Goal: Transaction & Acquisition: Book appointment/travel/reservation

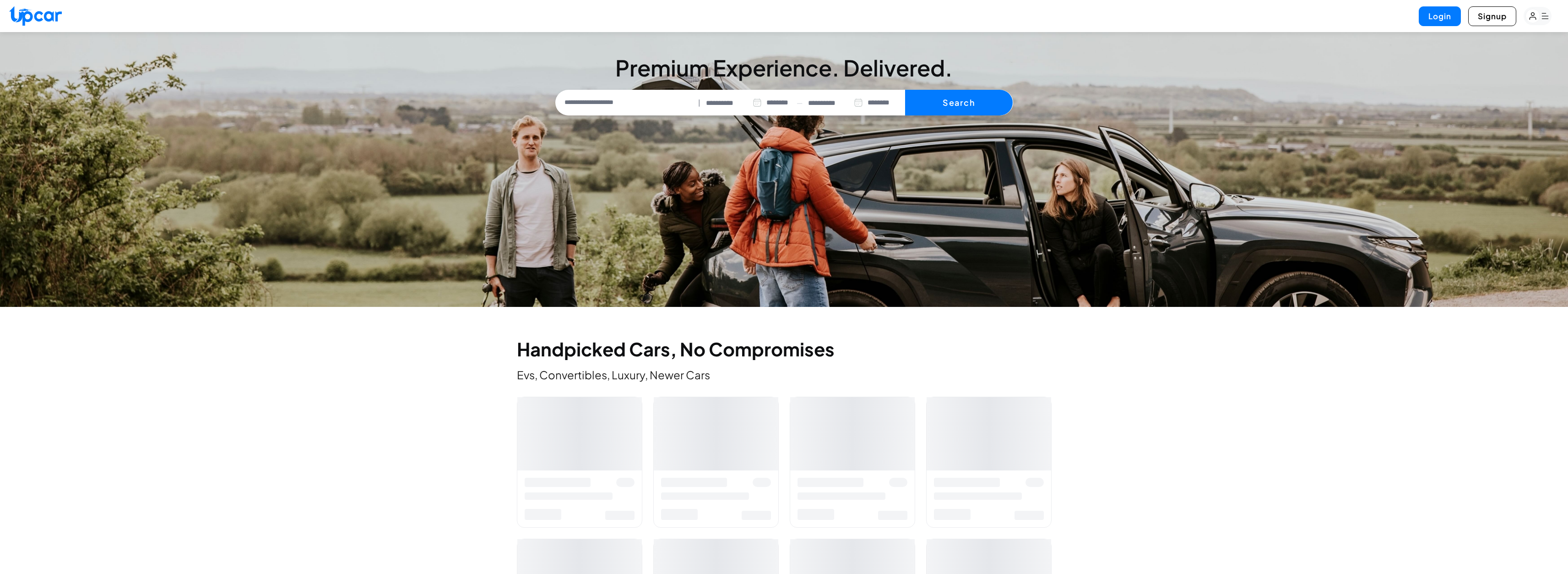
select select "********"
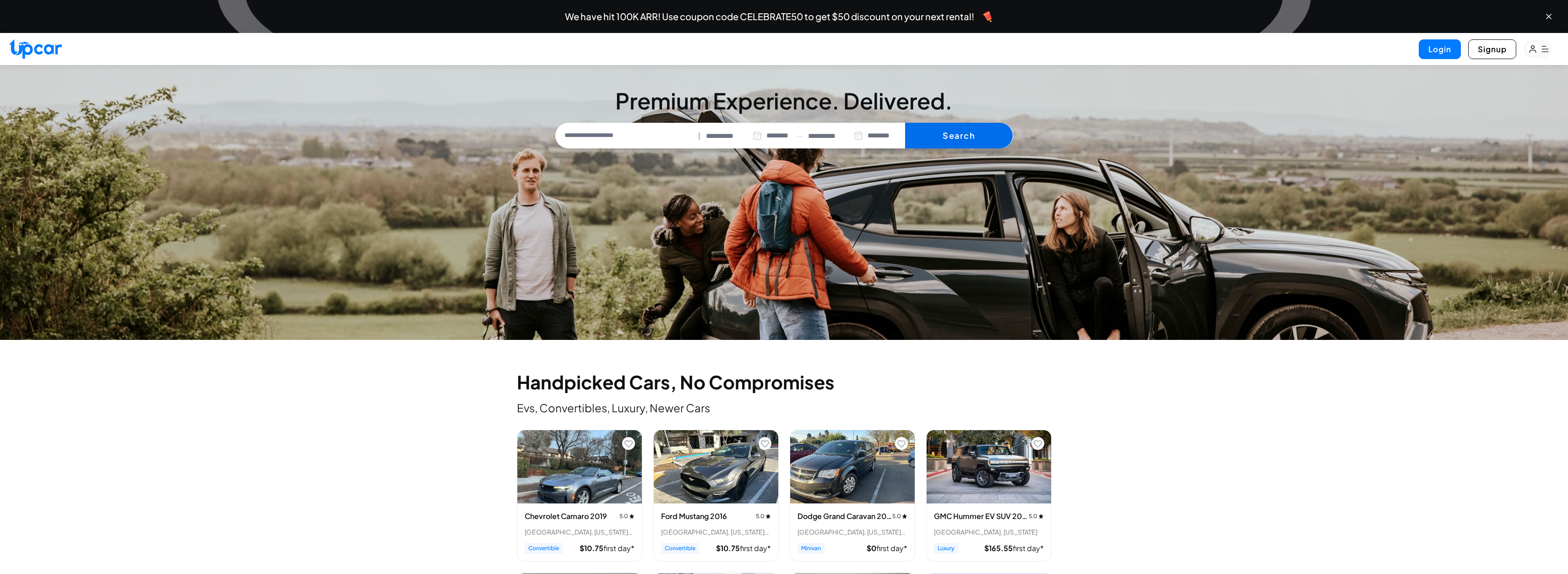
click at [947, 142] on button "Search" at bounding box center [959, 136] width 107 height 26
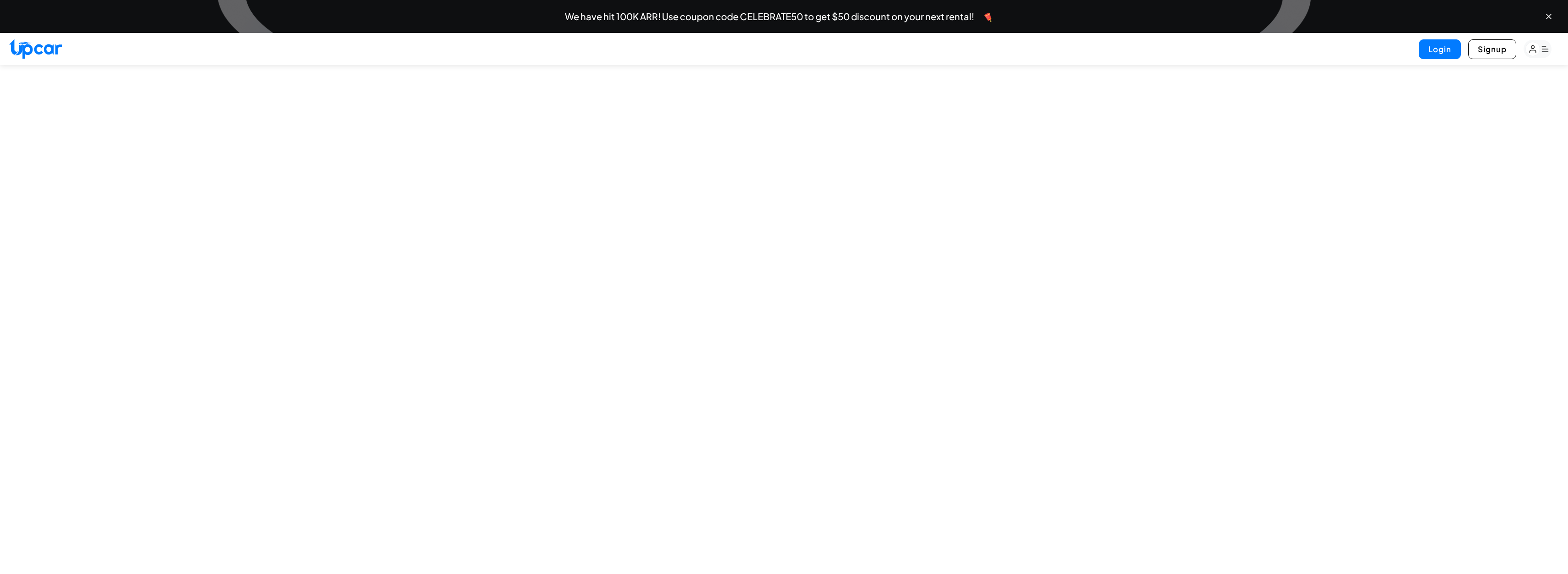
select select "********"
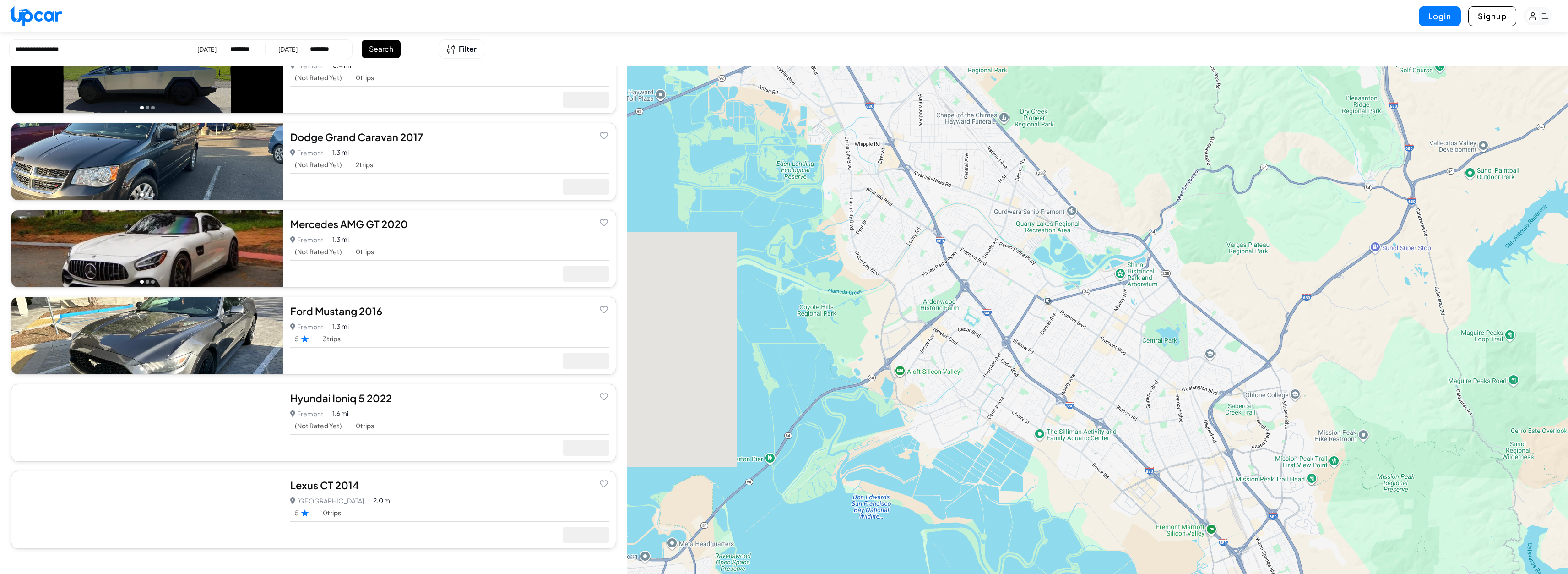
scroll to position [183, 0]
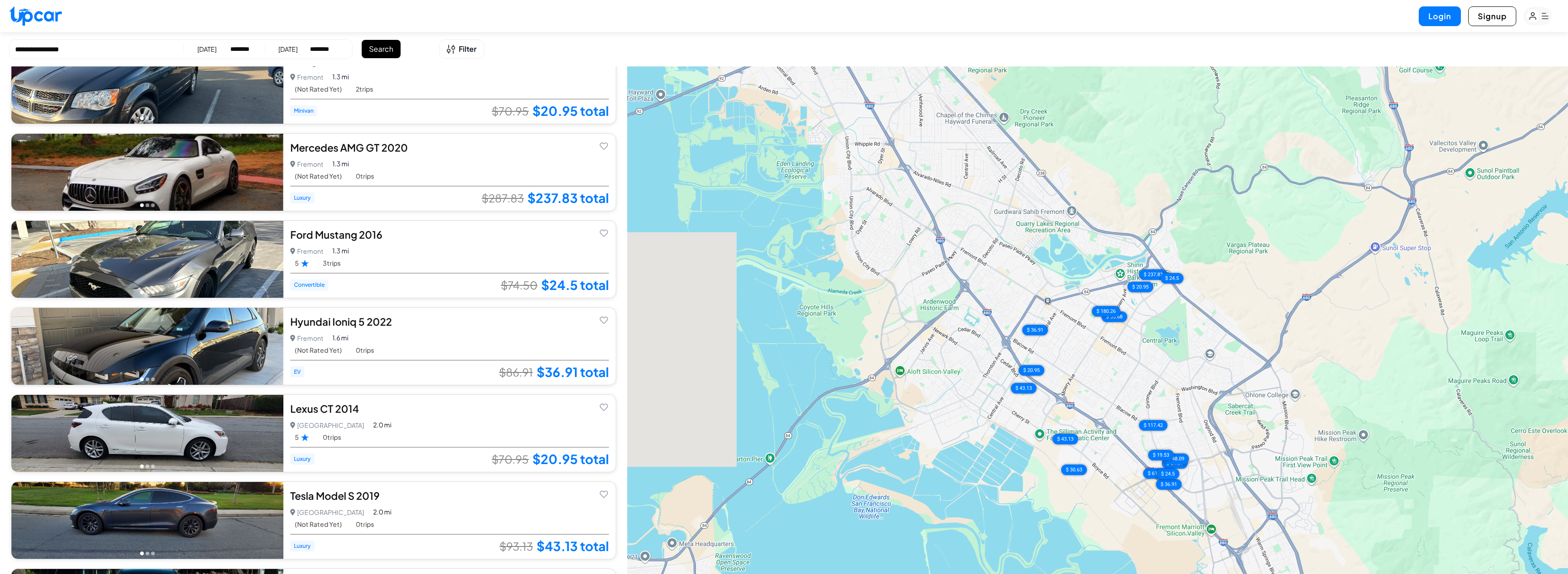
click at [226, 178] on img at bounding box center [147, 172] width 272 height 77
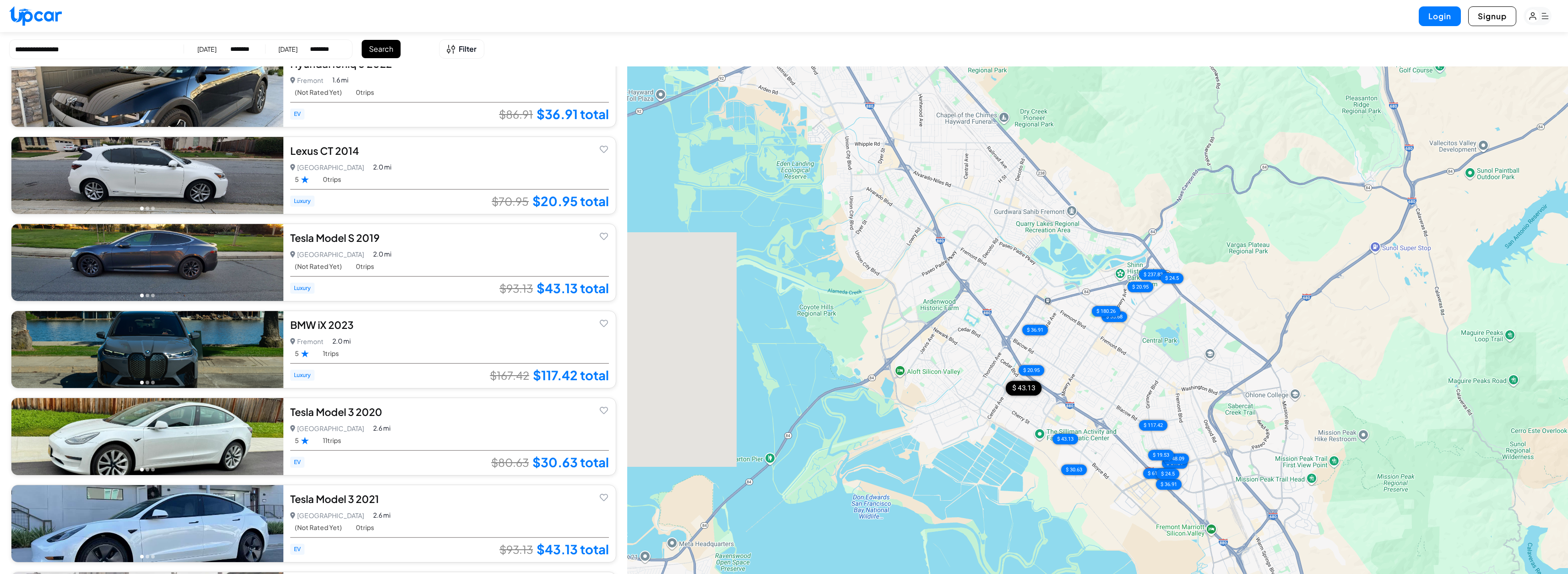
scroll to position [137, 0]
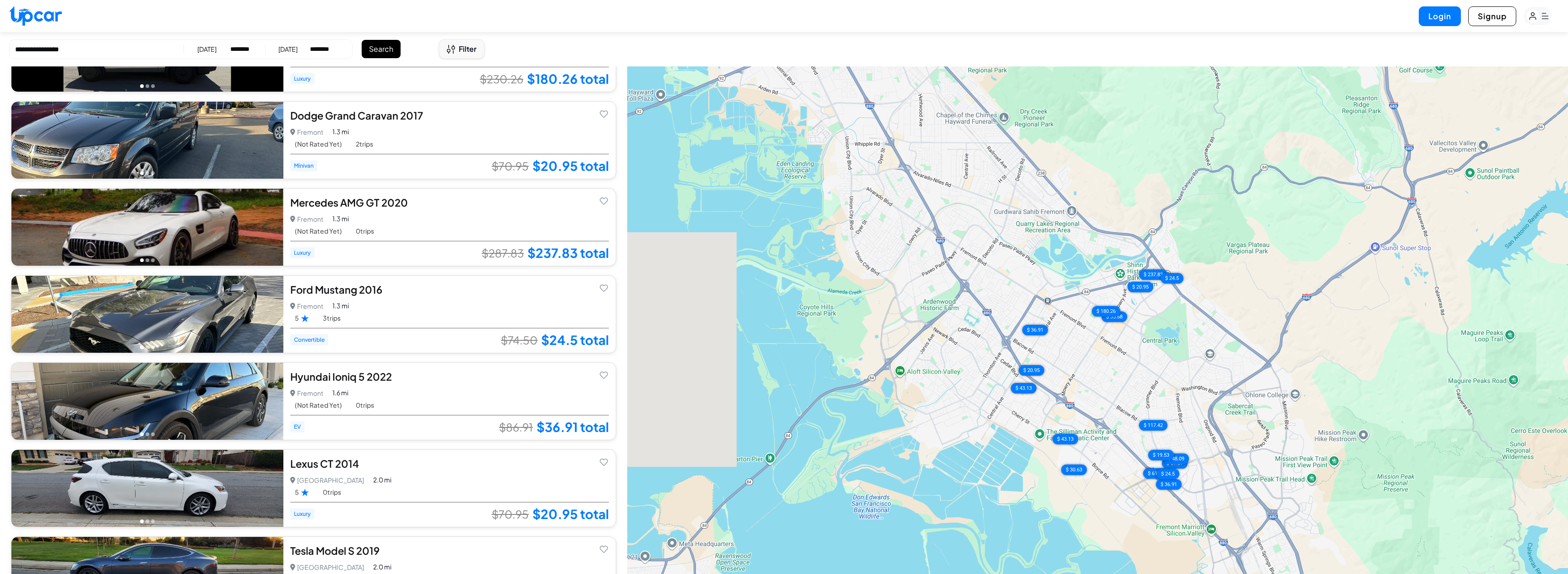
click at [462, 49] on span "Filter" at bounding box center [468, 50] width 18 height 11
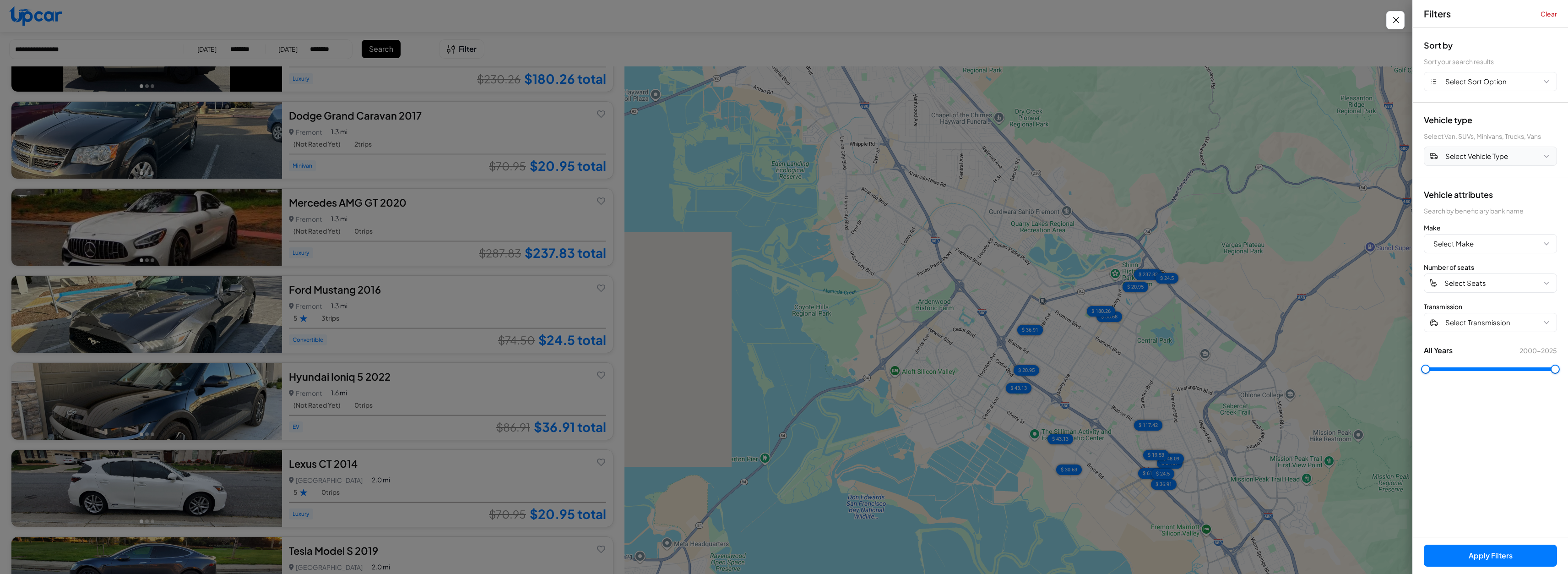
click at [1524, 154] on button "Select Vehicle Type" at bounding box center [1491, 156] width 133 height 20
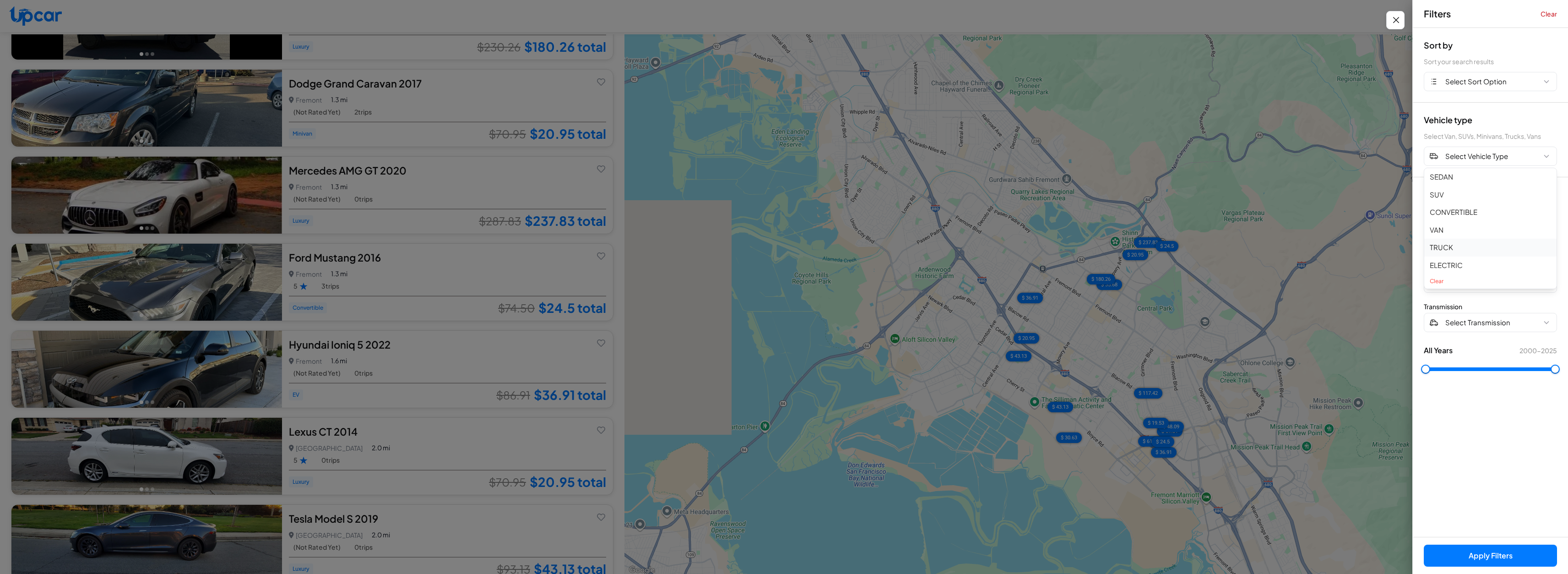
scroll to position [33, 0]
click at [1506, 391] on div "Sort by Sort your search results Select Sort Option Vehicle type Select Van, SU…" at bounding box center [1490, 282] width 155 height 509
drag, startPoint x: 1488, startPoint y: 350, endPoint x: 1484, endPoint y: 335, distance: 15.5
click at [1487, 350] on div "All Years 2000 - 2025" at bounding box center [1491, 350] width 133 height 11
click at [1493, 159] on span "Select Vehicle Type" at bounding box center [1476, 156] width 63 height 11
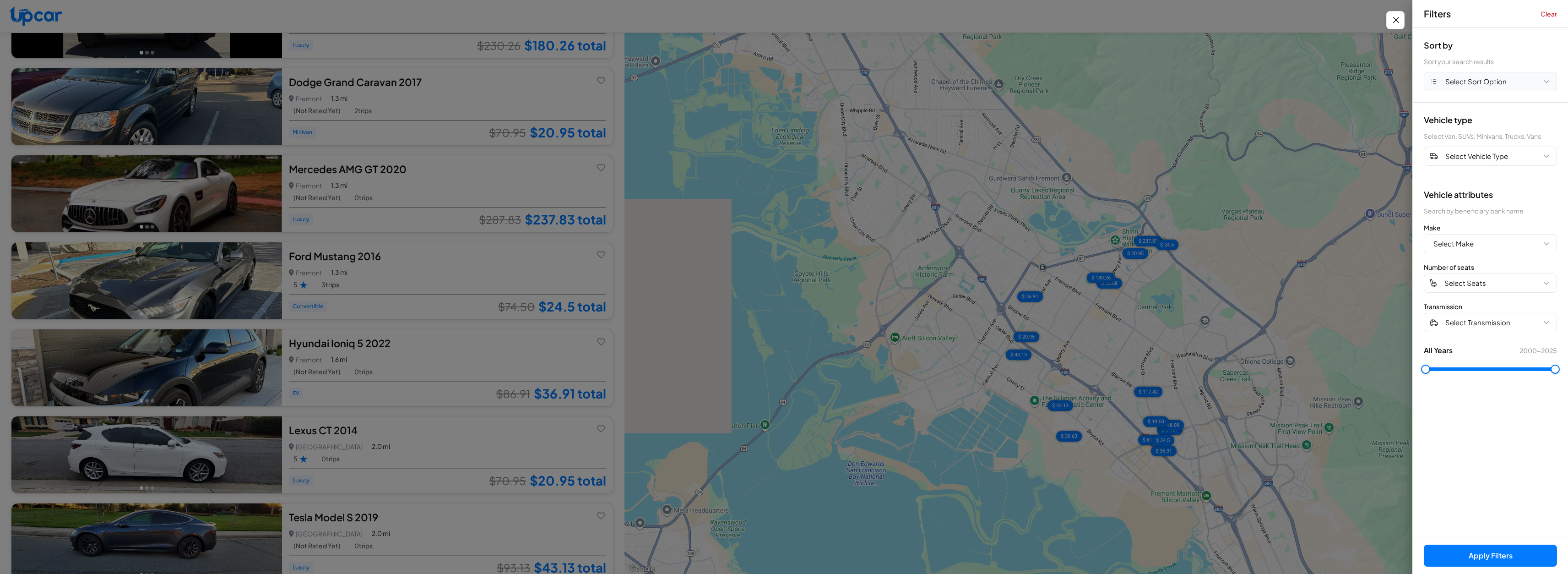
click at [1486, 84] on span "Select Sort Option" at bounding box center [1476, 81] width 62 height 11
click at [1485, 137] on button "PRICE HIGH" at bounding box center [1490, 137] width 132 height 18
click at [1506, 548] on button "Apply Filters (1)" at bounding box center [1491, 555] width 133 height 22
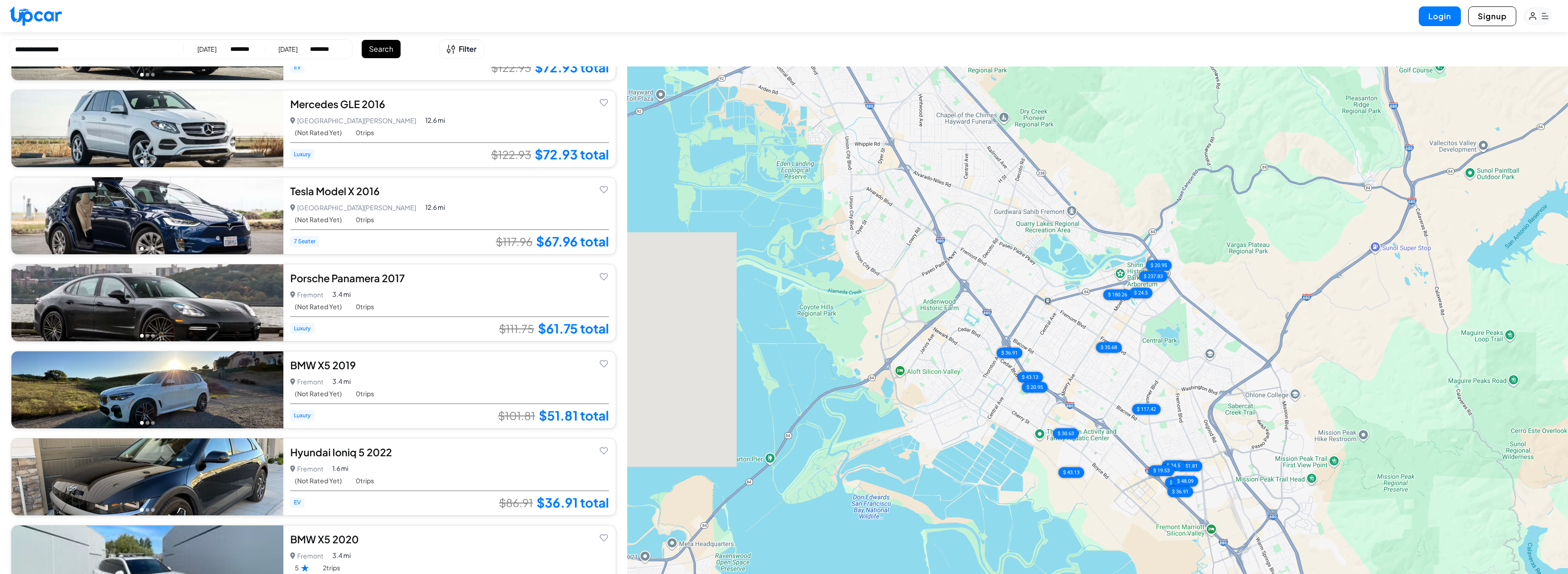
scroll to position [1695, 0]
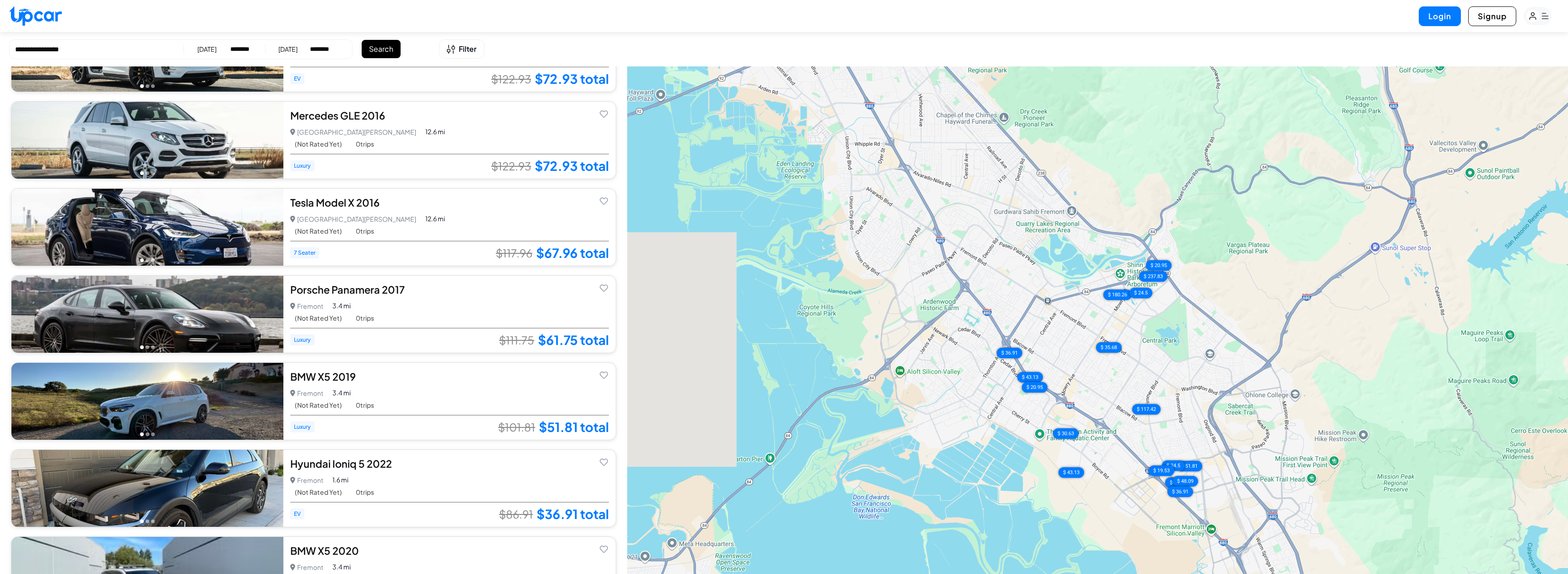
select select "********"
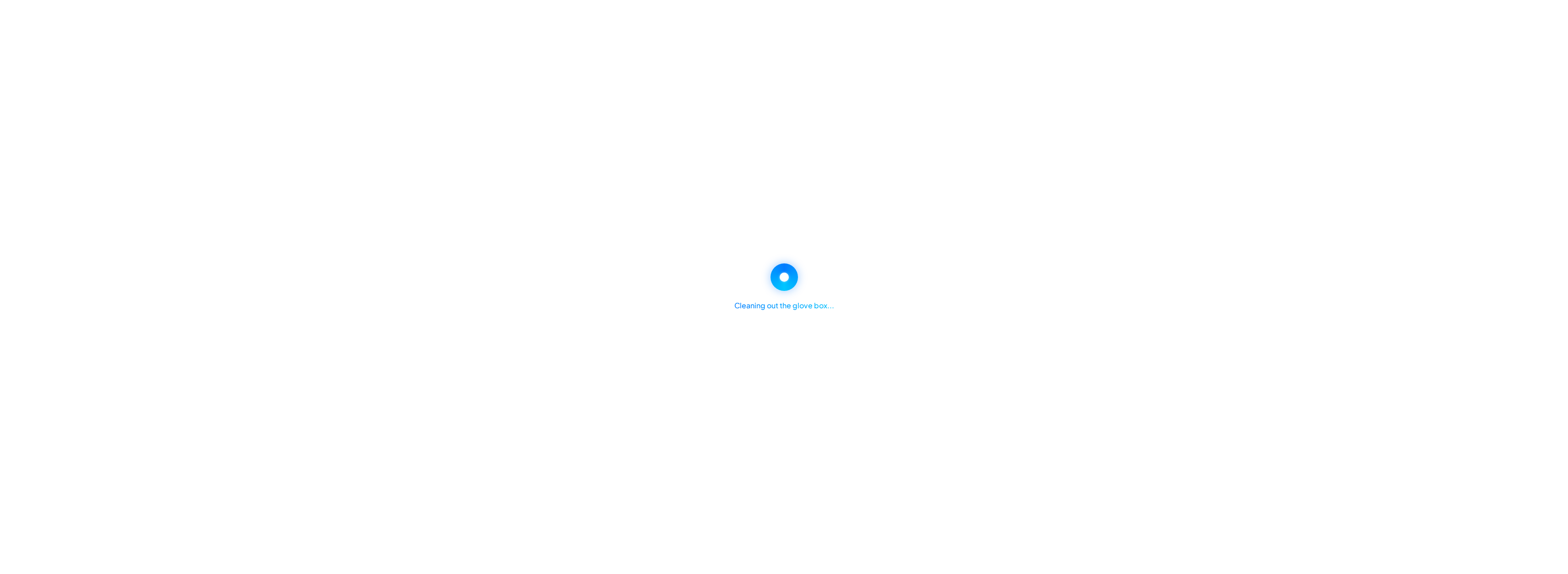
select select "********"
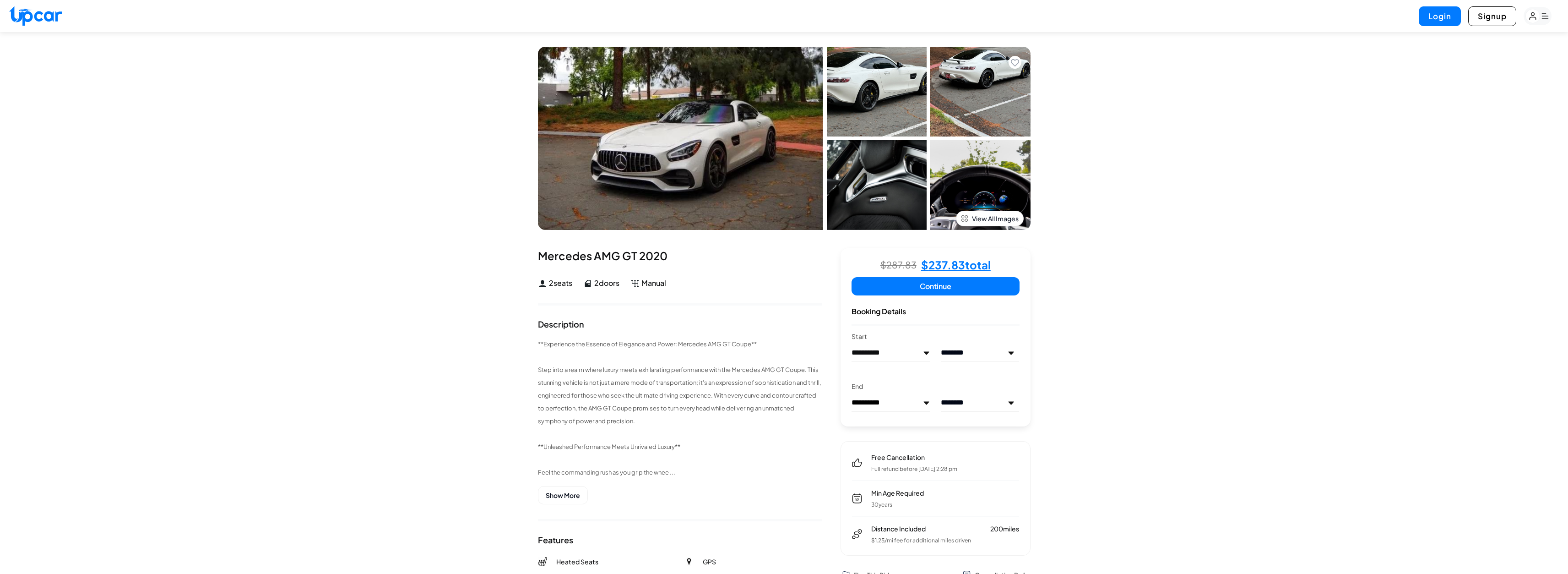
click at [964, 96] on img at bounding box center [980, 91] width 100 height 89
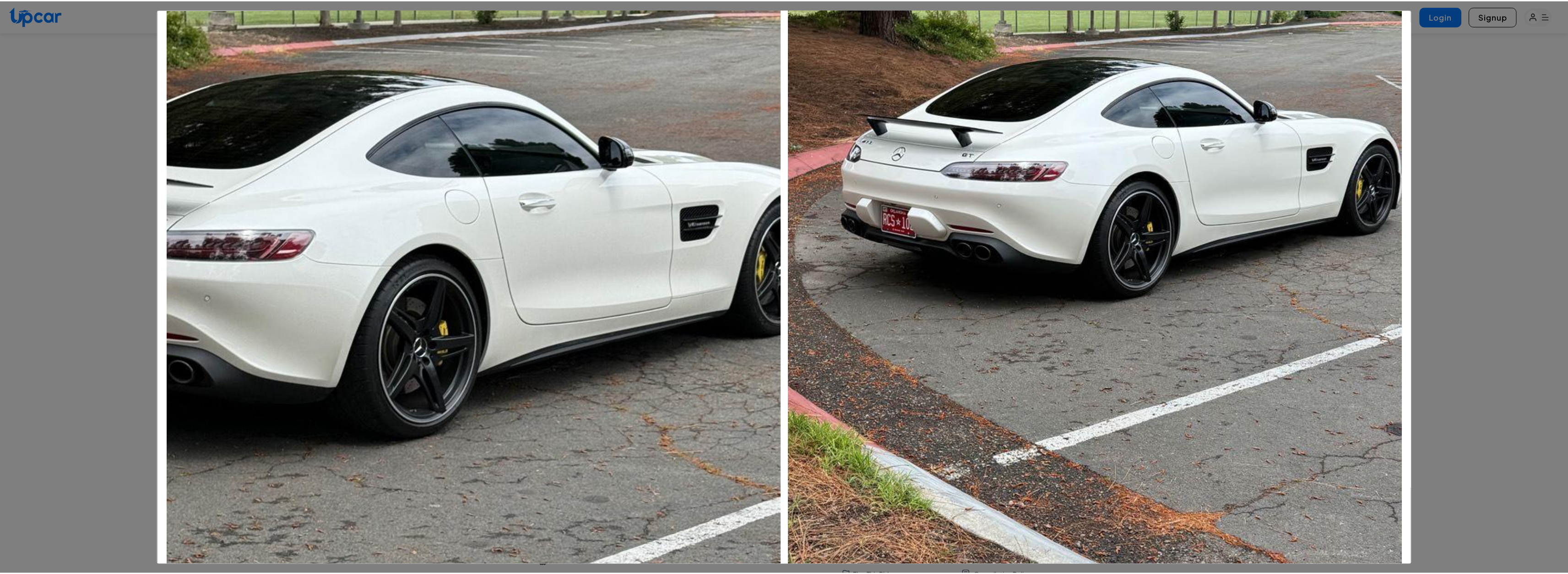
scroll to position [1283, 0]
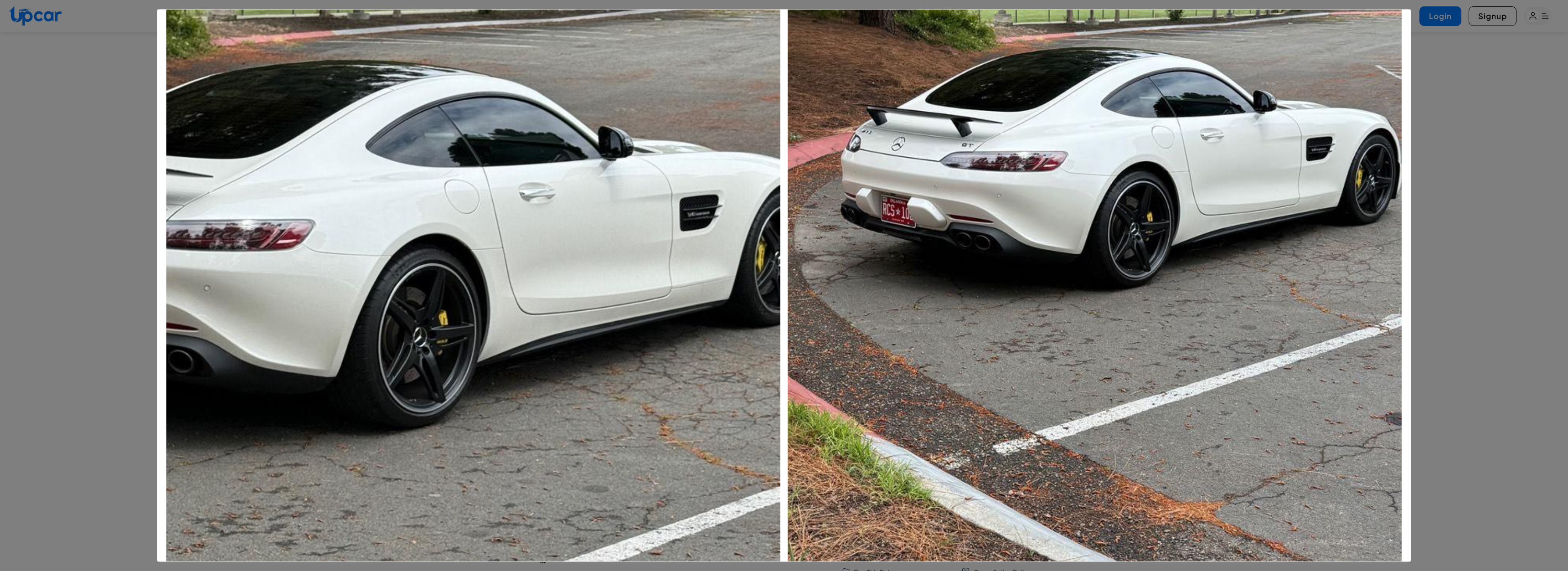
click at [1501, 291] on div "Mercedes AMG GT 2020" at bounding box center [784, 286] width 1568 height 571
